Goal: Task Accomplishment & Management: Manage account settings

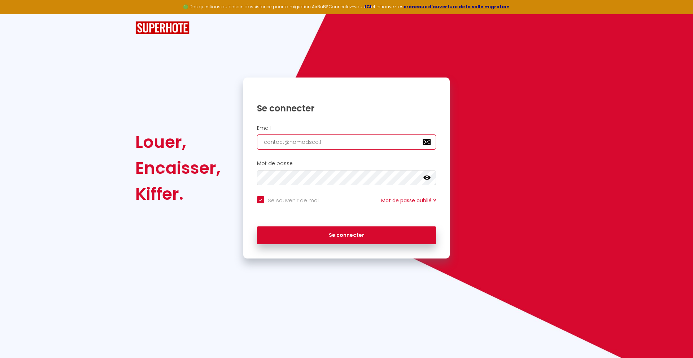
type input "[EMAIL_ADDRESS][DOMAIN_NAME]"
checkbox input "true"
type input "[EMAIL_ADDRESS][DOMAIN_NAME]"
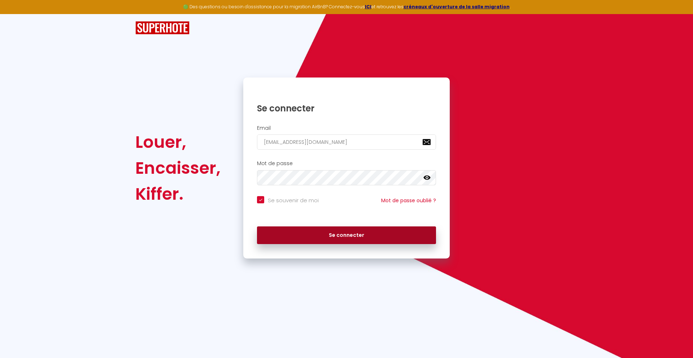
click at [346, 235] on button "Se connecter" at bounding box center [346, 236] width 179 height 18
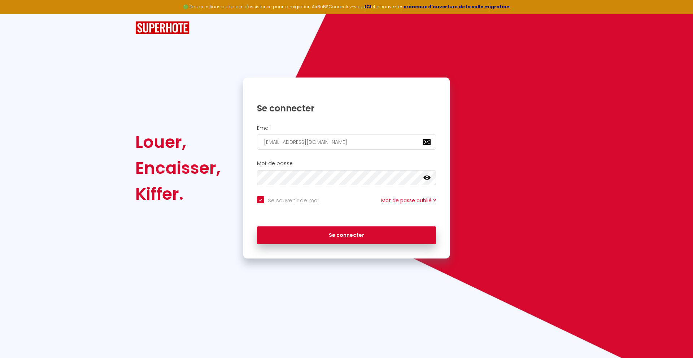
checkbox input "true"
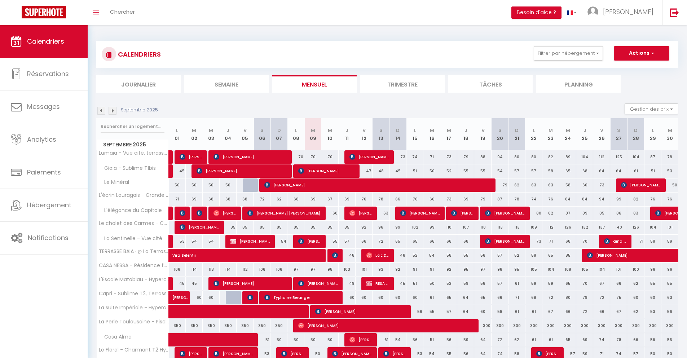
click at [139, 84] on li "Journalier" at bounding box center [138, 84] width 84 height 18
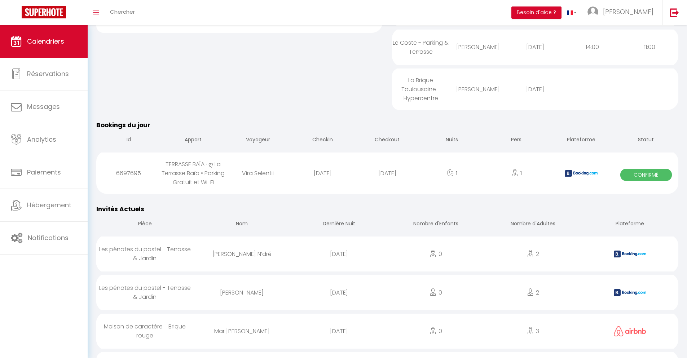
scroll to position [527, 0]
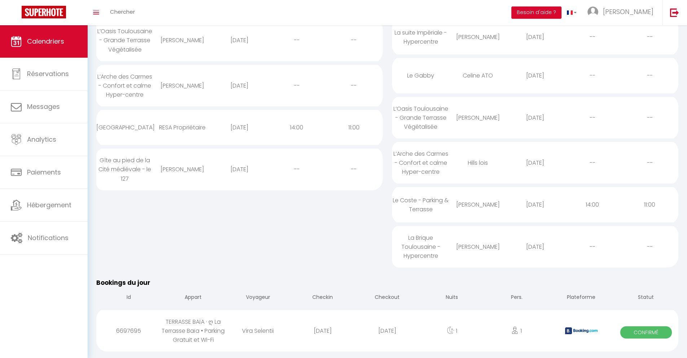
click at [387, 337] on div "[DATE]" at bounding box center [387, 330] width 65 height 23
select select "0"
select select "1"
select select
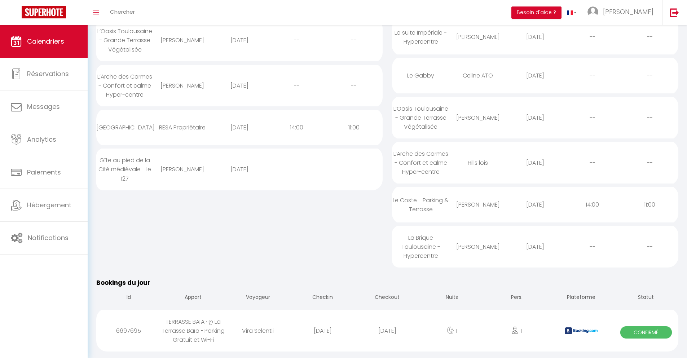
select select
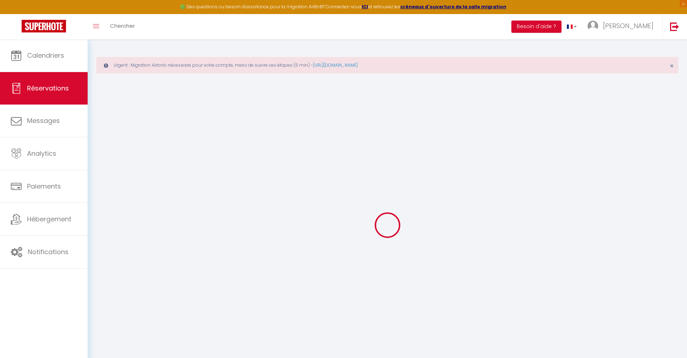
select select
checkbox input "false"
select select
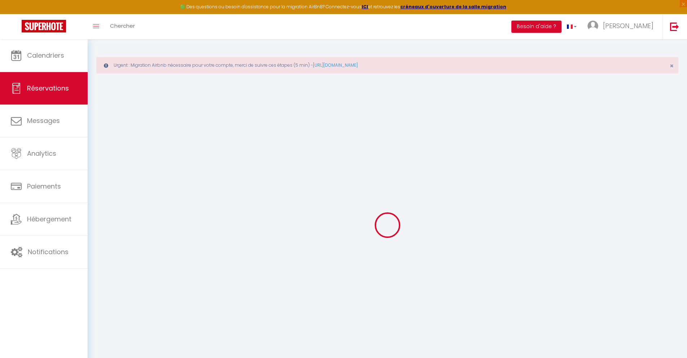
checkbox input "false"
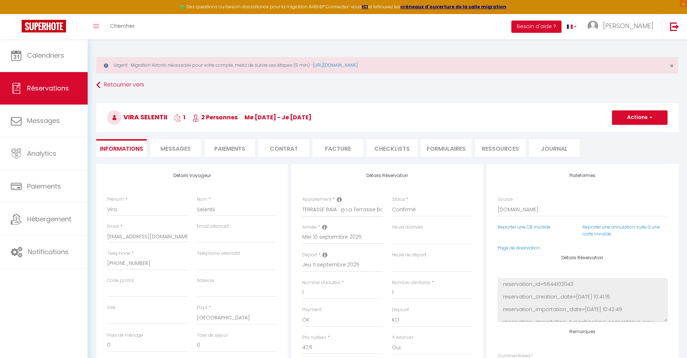
select select
checkbox input "false"
type textarea "** THIS RESERVATION HAS BEEN PRE-PAID ** BOOKING NOTE : Payment charge is EUR 1…"
type input "40"
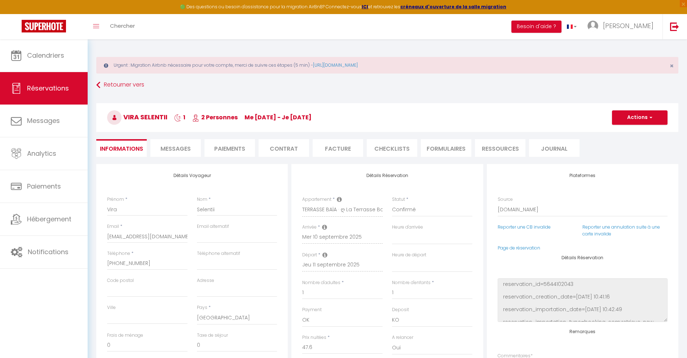
type input "3.12"
select select
checkbox input "false"
select select
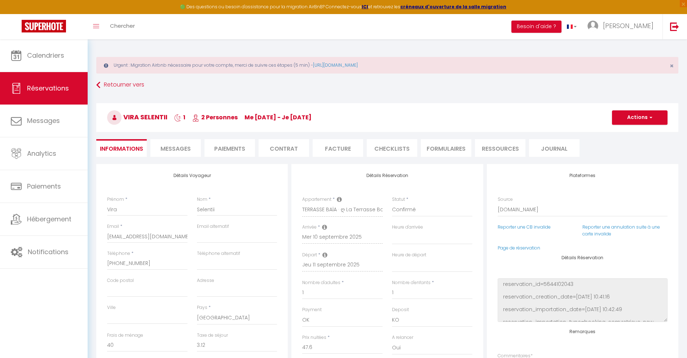
select select
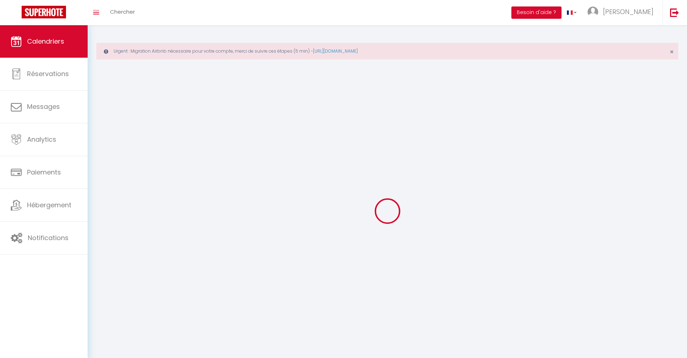
scroll to position [39, 0]
